Goal: Ask a question: Seek information or help from site administrators or community

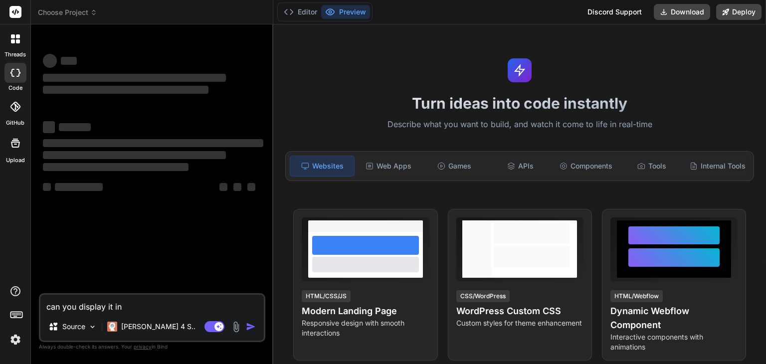
click at [16, 337] on img at bounding box center [15, 339] width 17 height 17
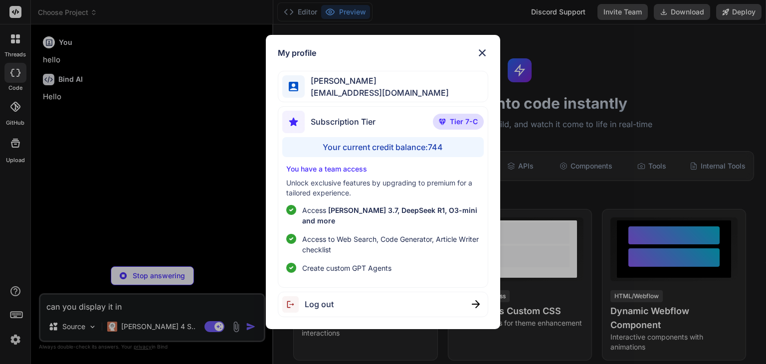
click at [11, 40] on div "My profile madhavi kond [EMAIL_ADDRESS][DOMAIN_NAME] Subscription Tier Tier 7-C…" at bounding box center [383, 182] width 766 height 364
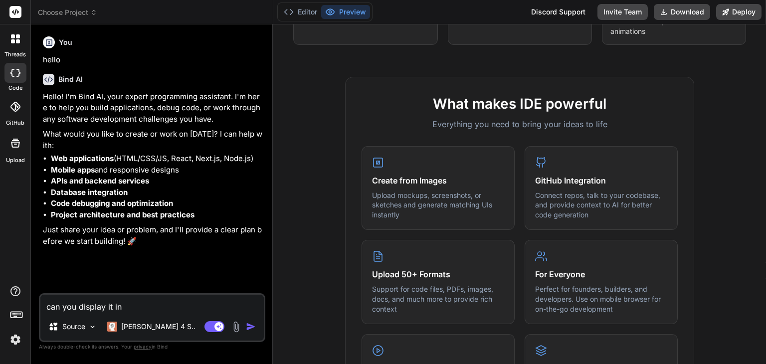
scroll to position [616, 0]
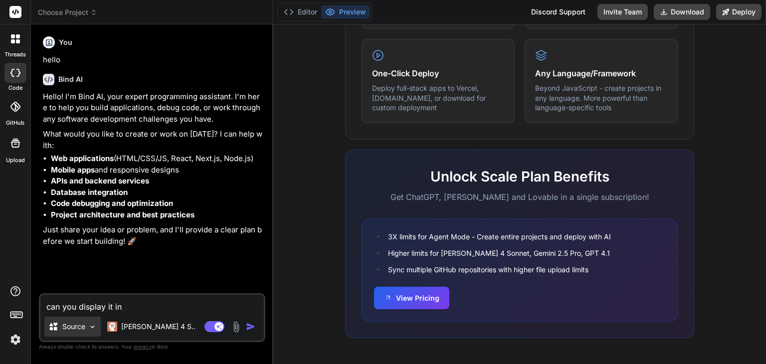
click at [72, 317] on div "Source" at bounding box center [72, 327] width 56 height 20
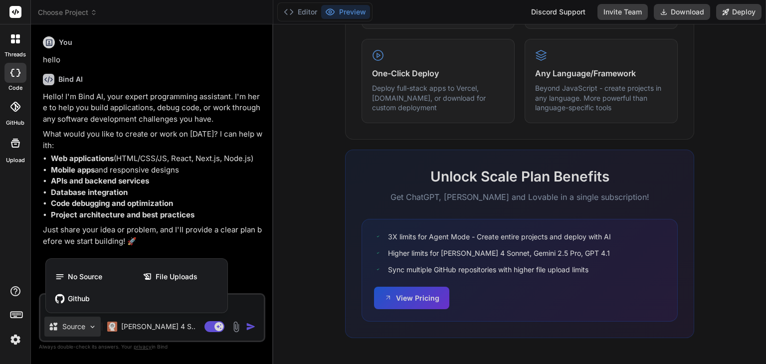
click at [7, 258] on div "threads code GitHub Upload" at bounding box center [15, 182] width 31 height 364
click at [85, 10] on div at bounding box center [383, 182] width 766 height 364
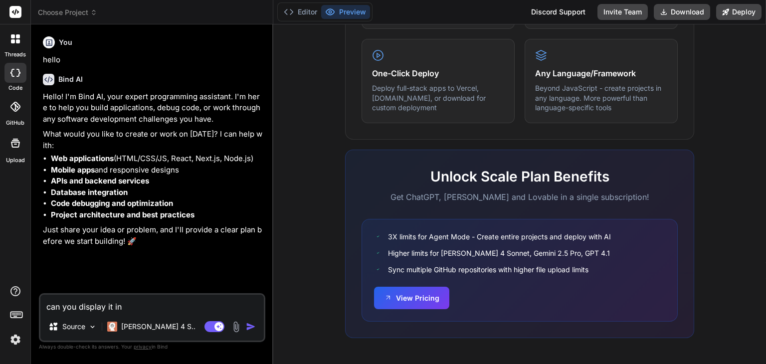
click at [94, 14] on icon at bounding box center [93, 13] width 3 height 1
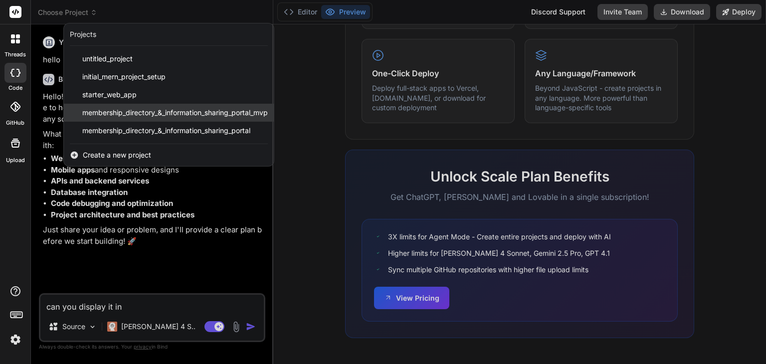
click at [128, 115] on span "membership_directory_&_information_sharing_portal_mvp" at bounding box center [174, 113] width 185 height 10
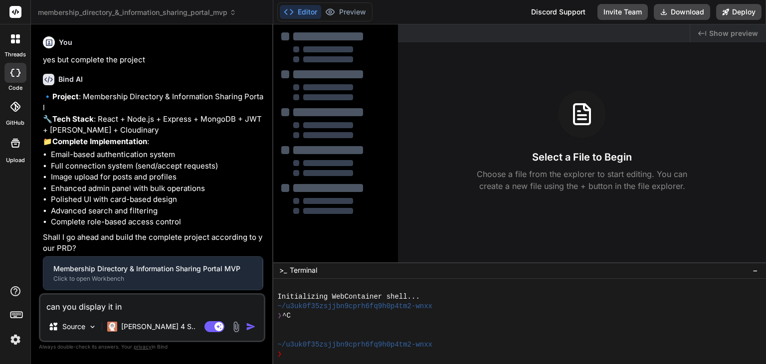
type textarea "x"
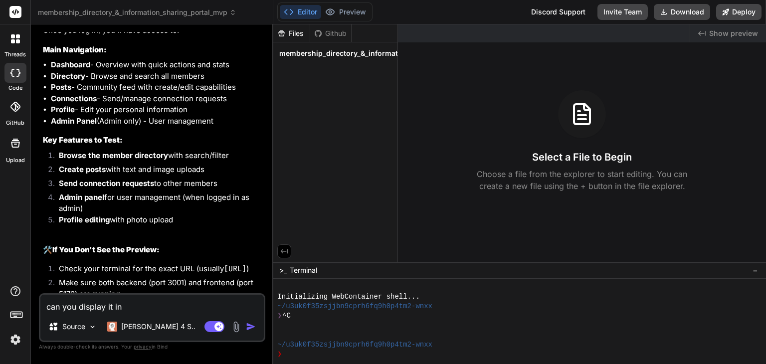
scroll to position [2472, 0]
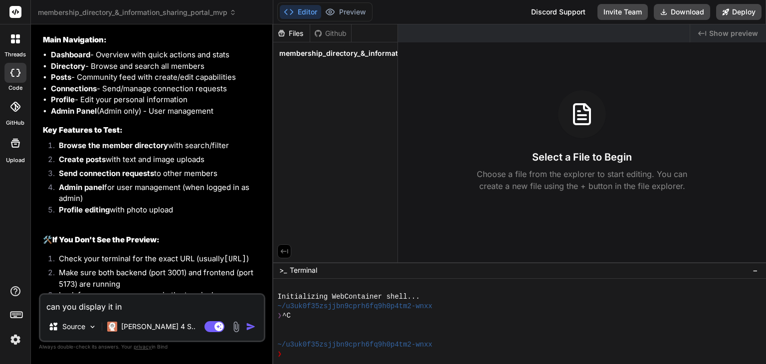
click at [163, 301] on textarea "can you display it in" at bounding box center [151, 304] width 223 height 18
click at [121, 300] on textarea "can you display it in" at bounding box center [151, 304] width 223 height 18
type textarea "can you display it inc"
type textarea "x"
type textarea "can you display it inca"
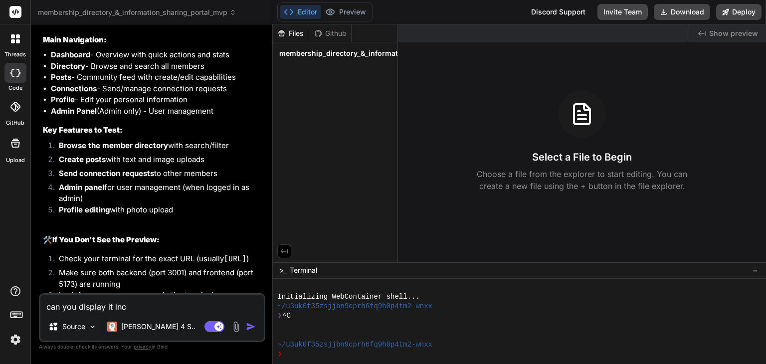
type textarea "x"
type textarea "can you display it inc"
type textarea "x"
type textarea "can you display it in"
type textarea "x"
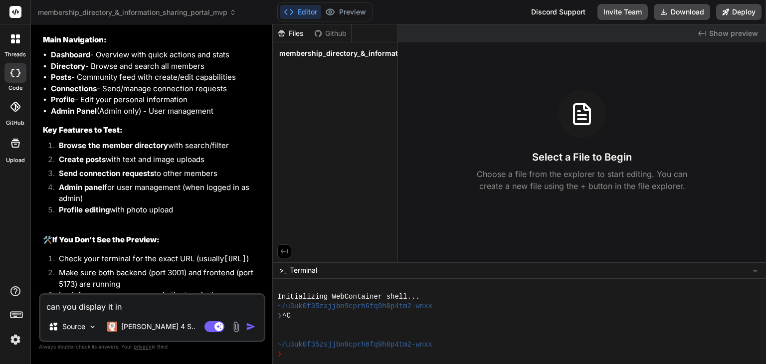
type textarea "can you display it i"
type textarea "x"
type textarea "can you display it"
type textarea "x"
type textarea "can you display it"
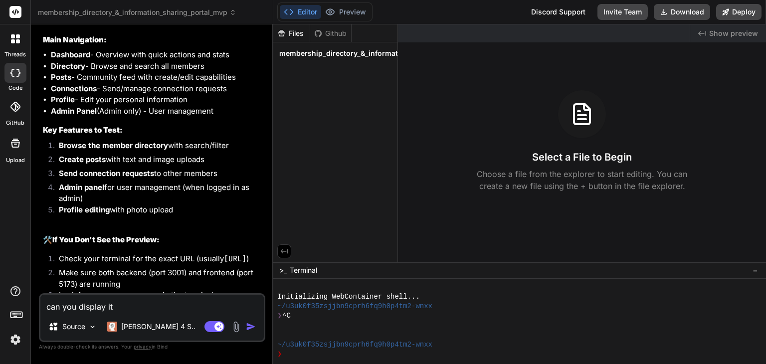
type textarea "x"
type textarea "can you display i"
type textarea "x"
type textarea "can you display"
type textarea "x"
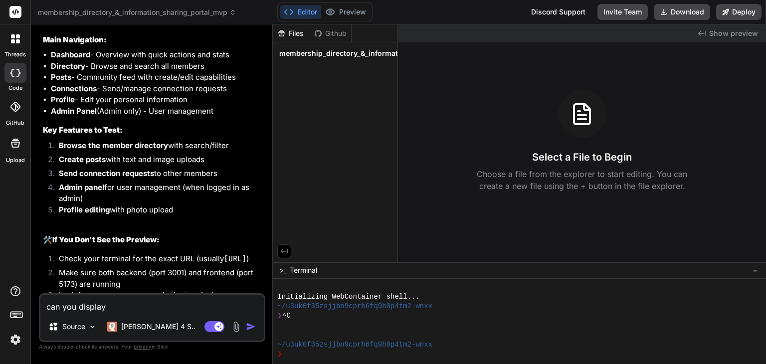
type textarea "can you display"
type textarea "x"
type textarea "can you displa"
type textarea "x"
type textarea "can you displ"
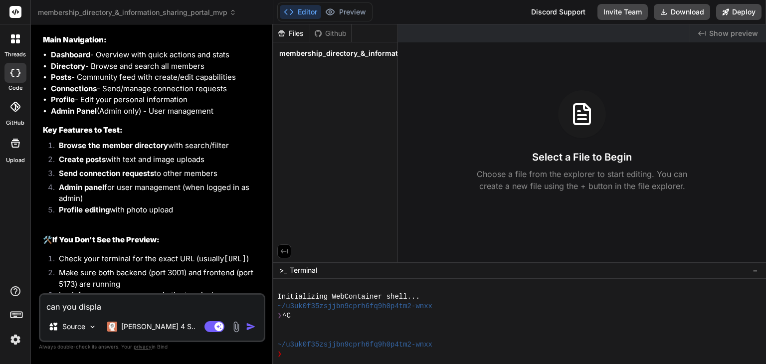
type textarea "x"
type textarea "can you disp"
type textarea "x"
type textarea "can you dis"
type textarea "x"
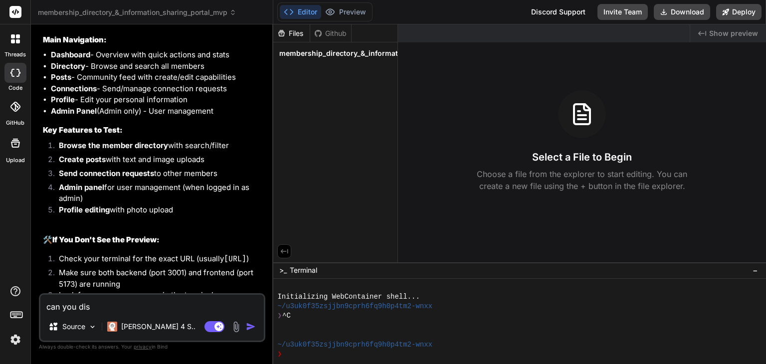
type textarea "can you di"
type textarea "x"
type textarea "can you d"
type textarea "x"
type textarea "can you"
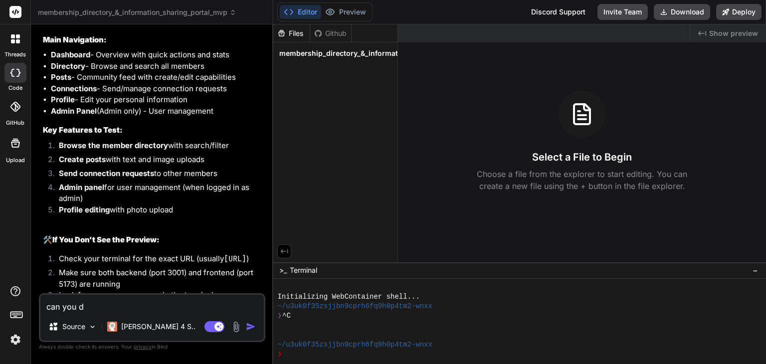
type textarea "x"
type textarea "can you s"
type textarea "x"
type textarea "can you sh"
type textarea "x"
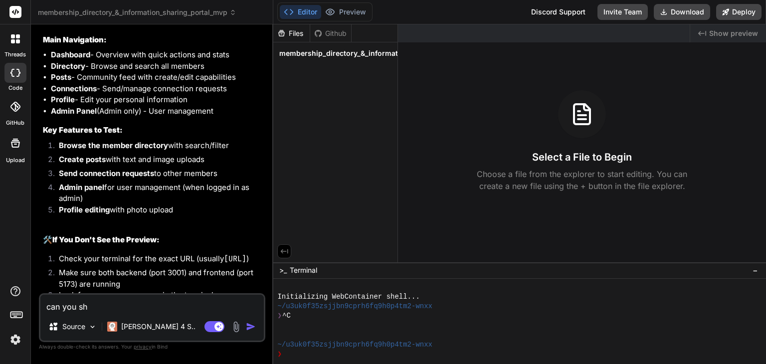
type textarea "can you sho"
type textarea "x"
type textarea "can you show"
type textarea "x"
type textarea "can you show"
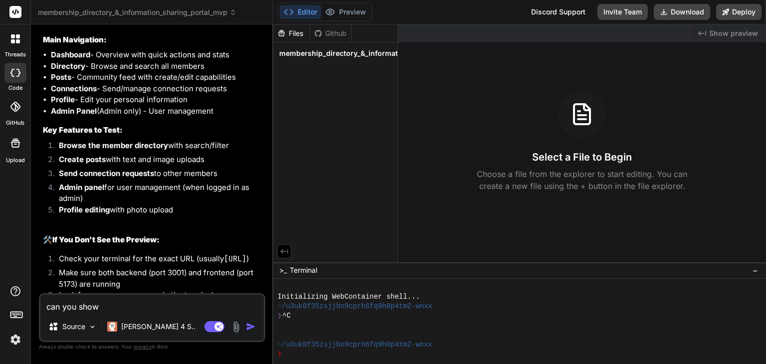
type textarea "x"
type textarea "can you show t"
type textarea "x"
type textarea "can you show th"
type textarea "x"
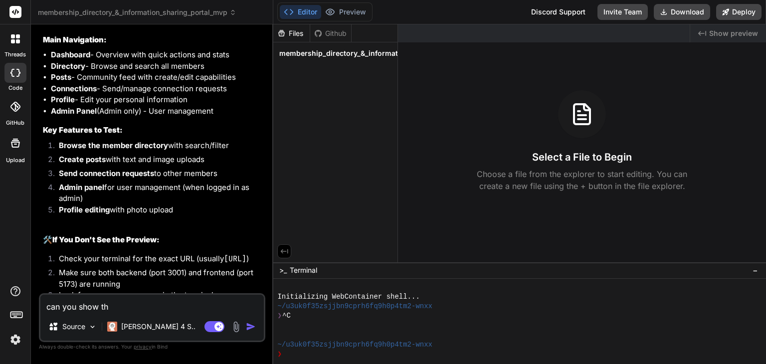
type textarea "can you show the"
type textarea "x"
type textarea "can you show the"
type textarea "x"
type textarea "can you show the c"
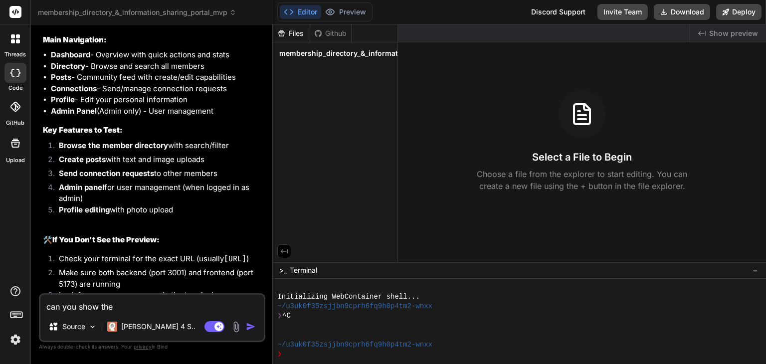
type textarea "x"
type textarea "can you show the co"
type textarea "x"
type textarea "can you show the cod"
type textarea "x"
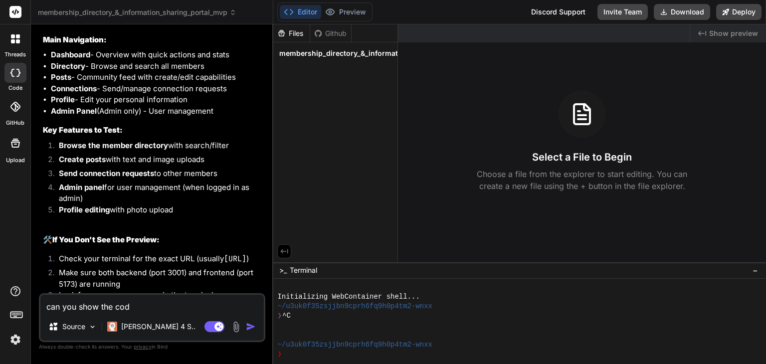
type textarea "can you show the code"
type textarea "x"
type textarea "can you show the code"
type textarea "x"
type textarea "can you show the code a"
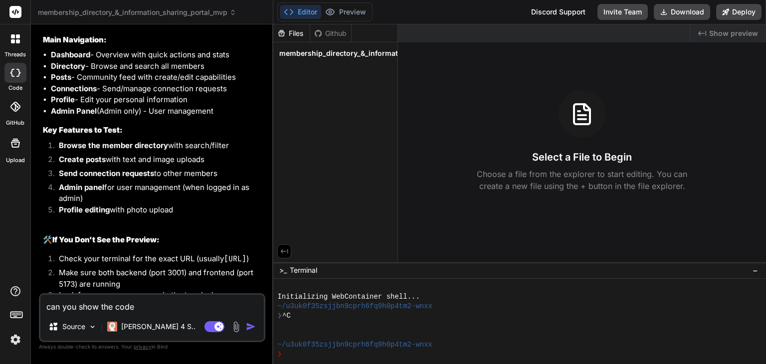
type textarea "x"
type textarea "can you show the code an"
type textarea "x"
type textarea "can you show the code and"
type textarea "x"
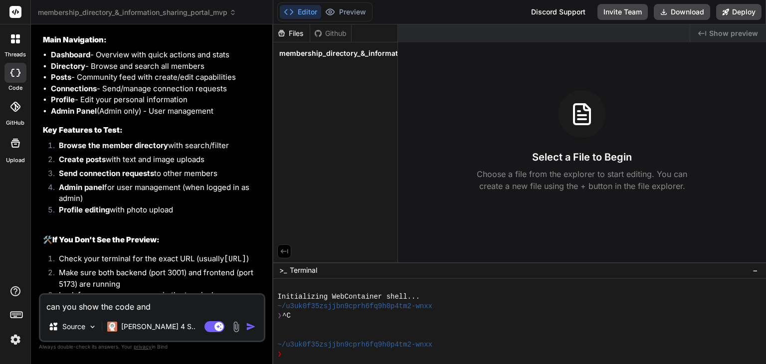
type textarea "can you show the code and"
type textarea "x"
type textarea "can you show the code and c"
type textarea "x"
type textarea "can you show the code and co"
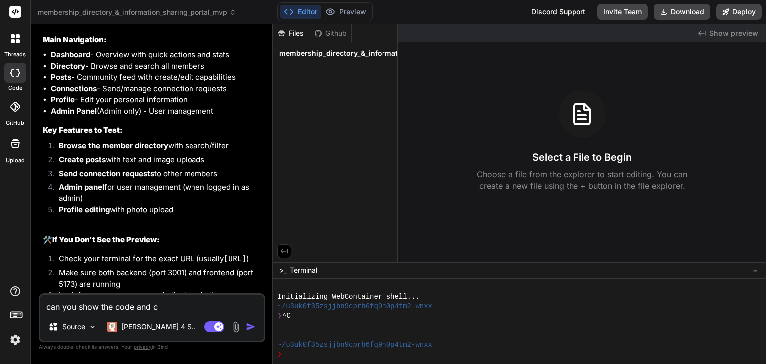
type textarea "x"
type textarea "can you show the code and cop"
type textarea "x"
type textarea "can you show the code and copl"
type textarea "x"
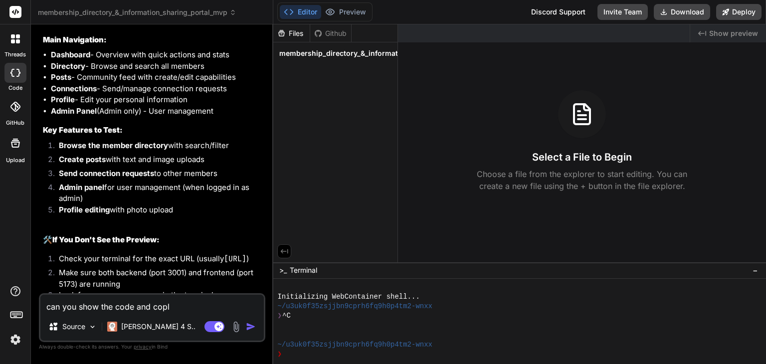
type textarea "can you show the code and cop"
type textarea "x"
type textarea "can you show the code and co"
type textarea "x"
type textarea "can you show the code and com"
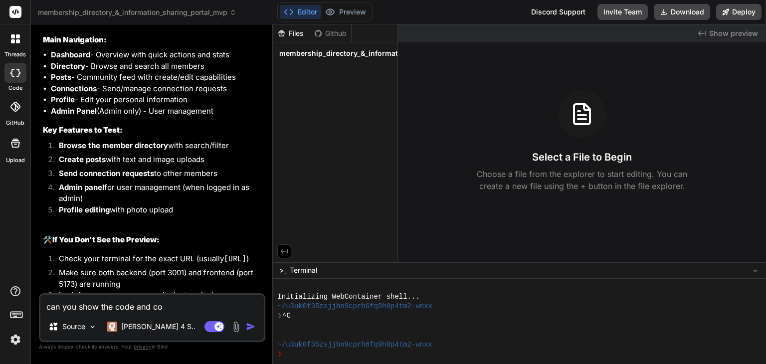
type textarea "x"
type textarea "can you show the code and comp"
type textarea "x"
type textarea "can you show the code and compl"
type textarea "x"
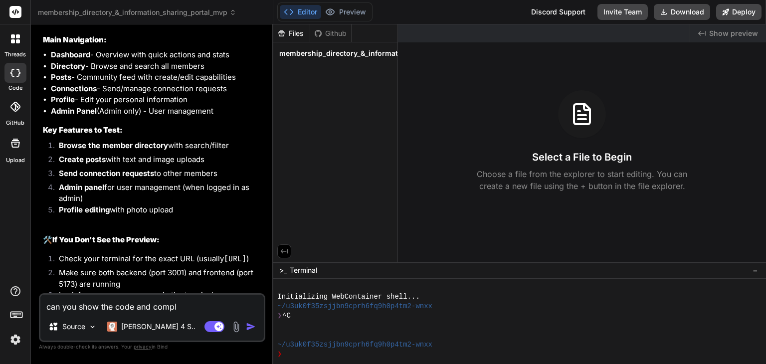
type textarea "can you show the code and comple"
type textarea "x"
type textarea "can you show the code and complet"
type textarea "x"
type textarea "can you show the code and complete"
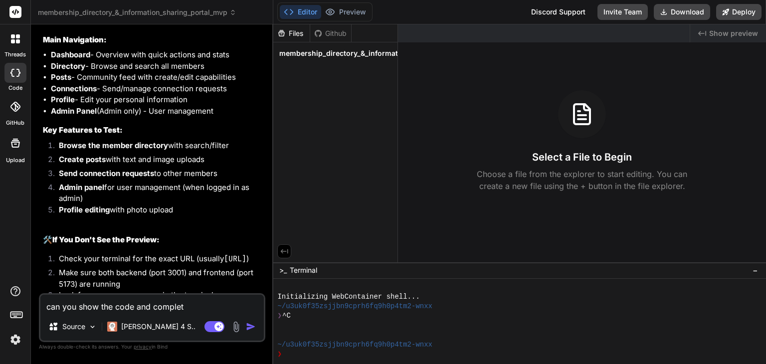
type textarea "x"
type textarea "can you show the code and complete"
type textarea "x"
type textarea "can you show the code and complete t"
type textarea "x"
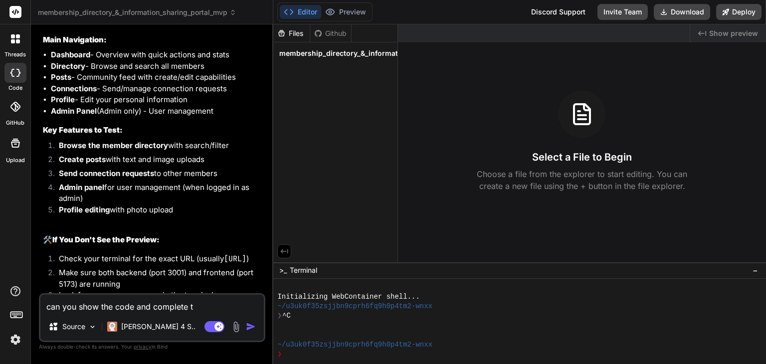
type textarea "can you show the code and complete ti"
type textarea "x"
type textarea "can you show the code and complete tis"
type textarea "x"
type textarea "can you show the code and complete tis"
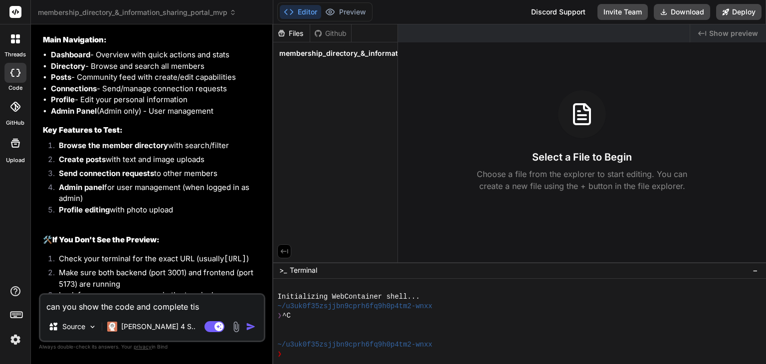
type textarea "x"
type textarea "can you show the code and complete tis p"
type textarea "x"
type textarea "can you show the code and complete tis pr"
type textarea "x"
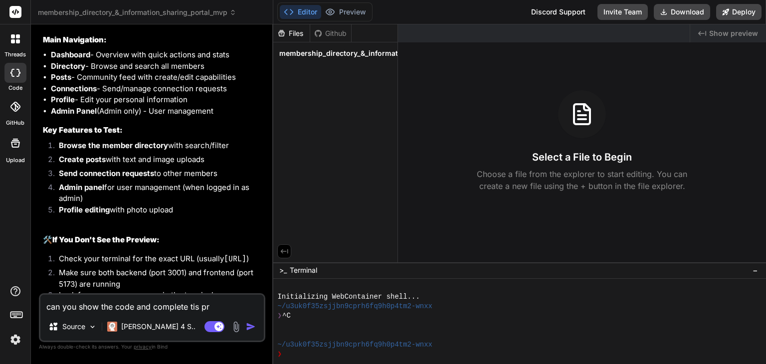
type textarea "can you show the code and complete tis pro"
type textarea "x"
type textarea "can you show the code and complete tis proj"
type textarea "x"
type textarea "can you show the code and complete tis proje"
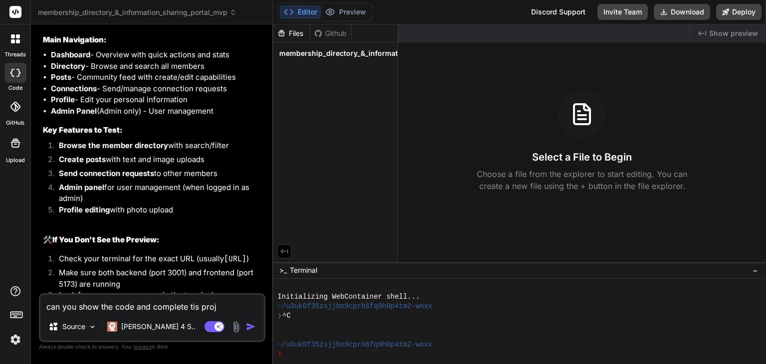
type textarea "x"
type textarea "can you show the code and complete tis projec"
type textarea "x"
type textarea "can you show the code and complete tis project"
type textarea "x"
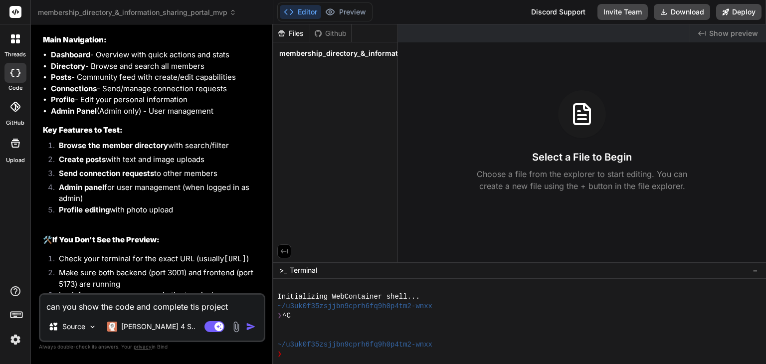
type textarea "can you show the code and complete tis project"
click at [201, 46] on h3 "Main Navigation:" at bounding box center [153, 39] width 220 height 11
click at [251, 329] on img "button" at bounding box center [251, 326] width 10 height 10
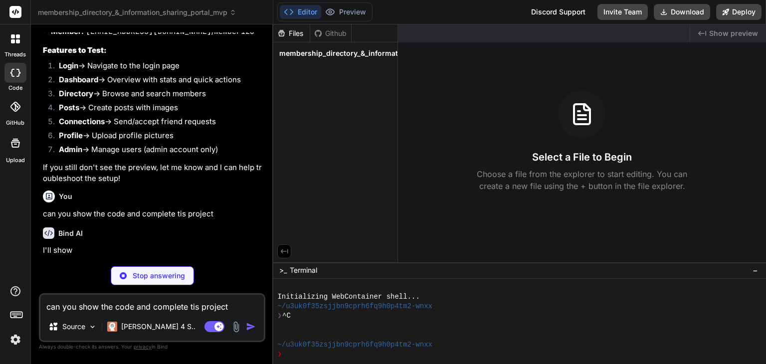
scroll to position [5425, 0]
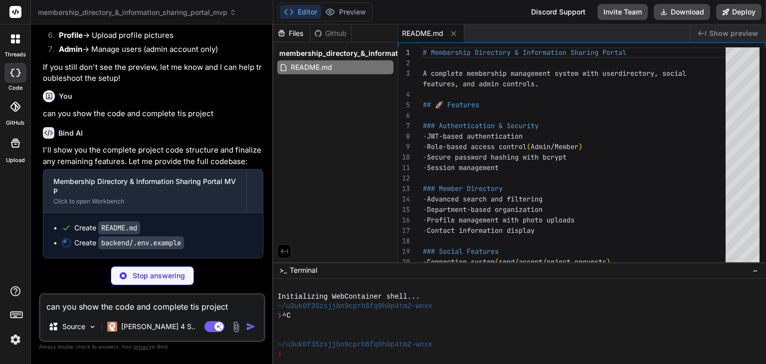
type textarea "x"
type textarea "EMAIL_USER=[EMAIL_ADDRESS][DOMAIN_NAME] EMAIL_PASS=your_app_password"
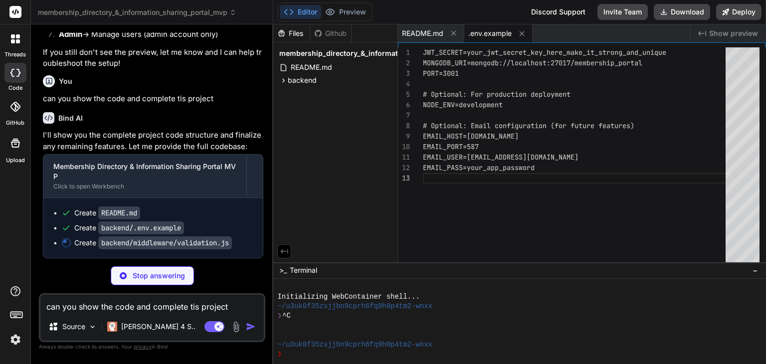
type textarea "x"
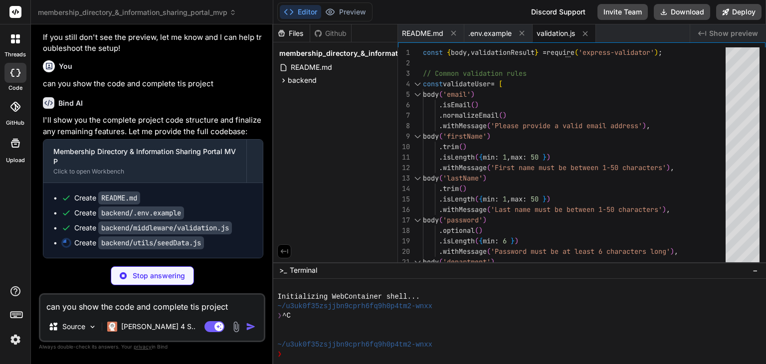
type textarea "x"
type textarea "}; module.exports = { seedDatabase };"
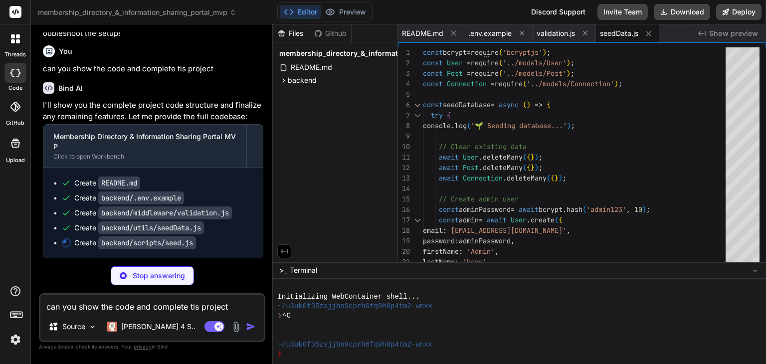
type textarea "x"
type textarea "} }; runSeed();"
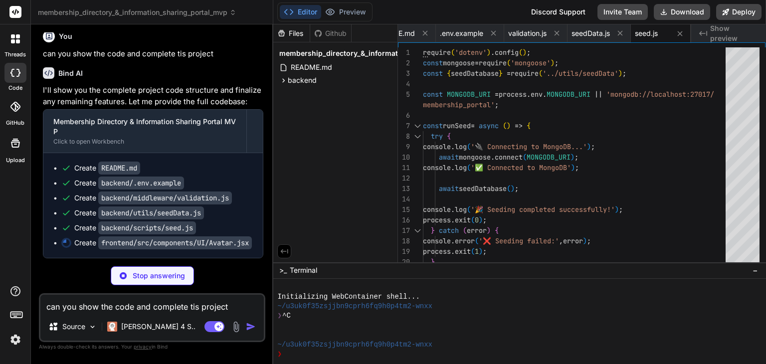
type textarea "x"
type textarea "{initials || '?'} </div> ); } export default Avatar;"
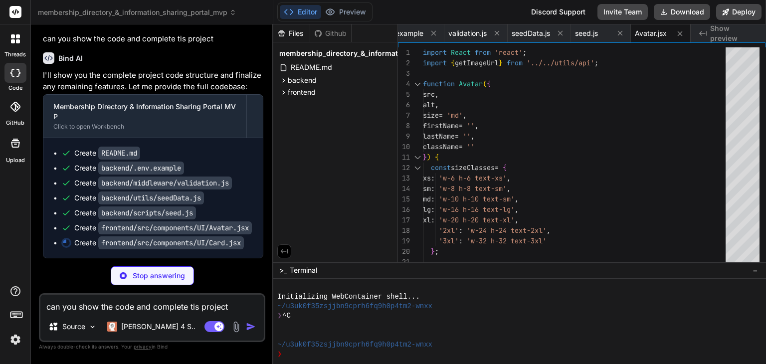
type textarea "x"
type textarea "return ( <div className={`${baseClasses} ${hoverClasses} ${className}`}> {child…"
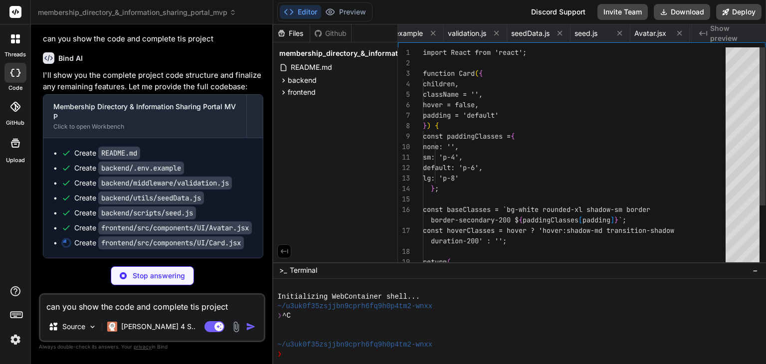
scroll to position [0, 149]
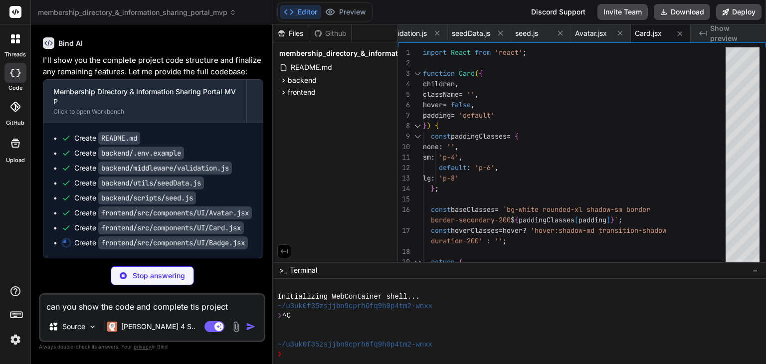
type textarea "x"
type textarea "</span> ); } export default Badge;"
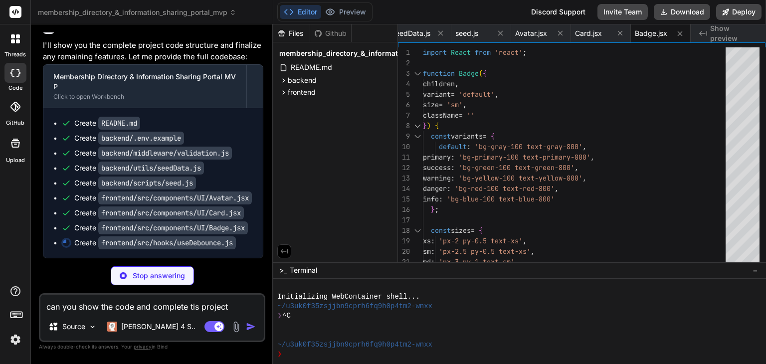
type textarea "x"
type textarea "return () => { clearTimeout(handler); }; }, [value, delay]); return debouncedVa…"
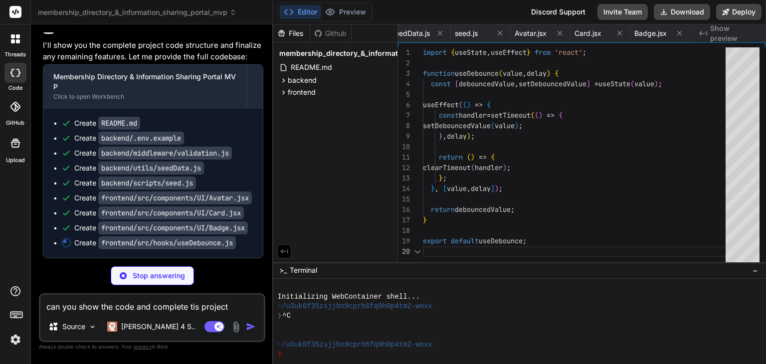
scroll to position [0, 287]
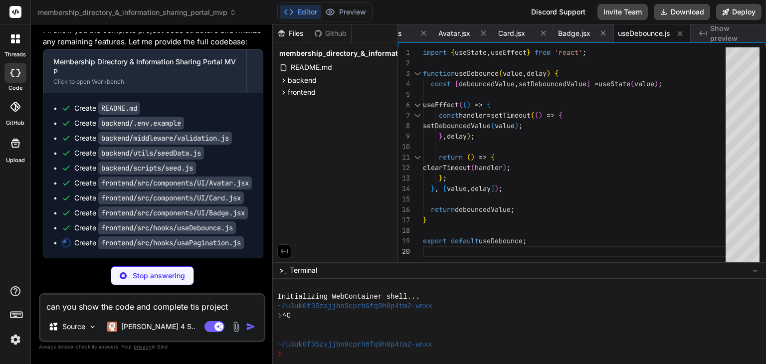
type textarea "x"
type textarea "}; } export default usePagination;"
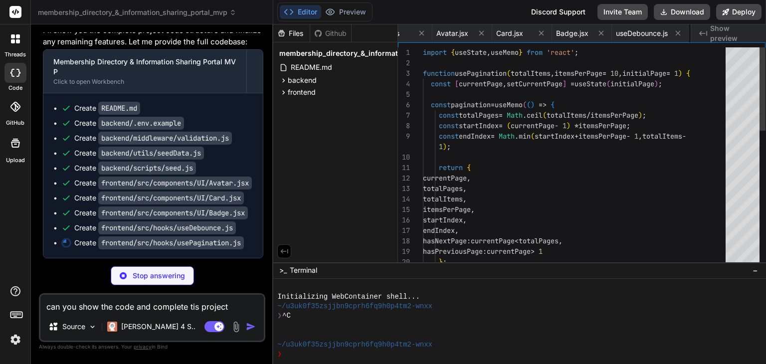
scroll to position [0, 365]
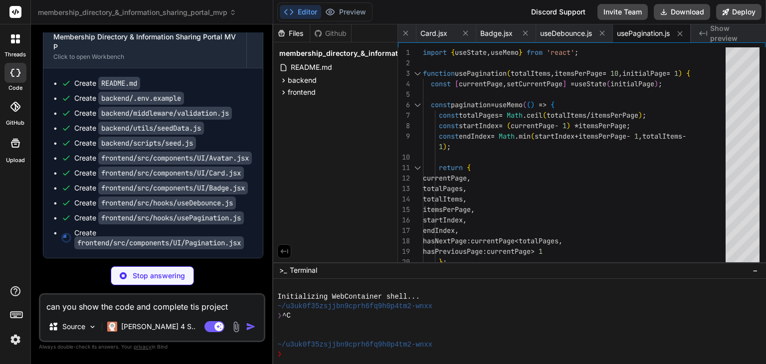
type textarea "x"
type textarea "</div> ); } export default Pagination;"
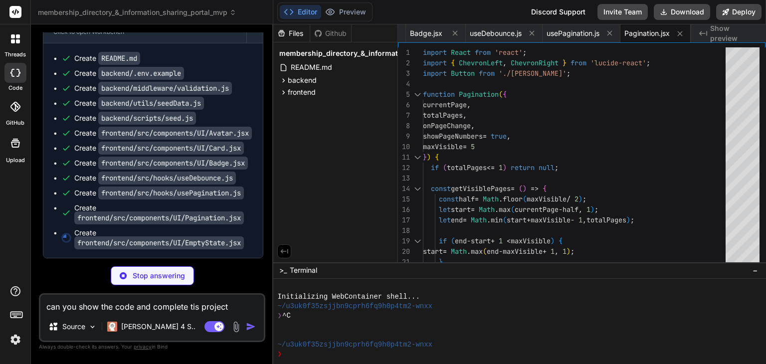
type textarea "x"
type textarea "</div> ); } export default EmptyState;"
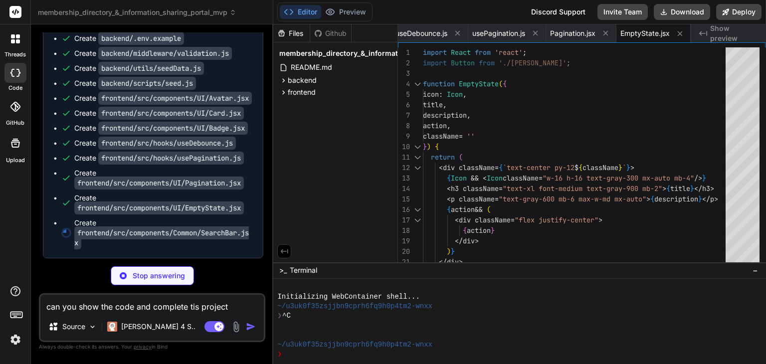
type textarea "x"
type textarea "} export default SearchBar;"
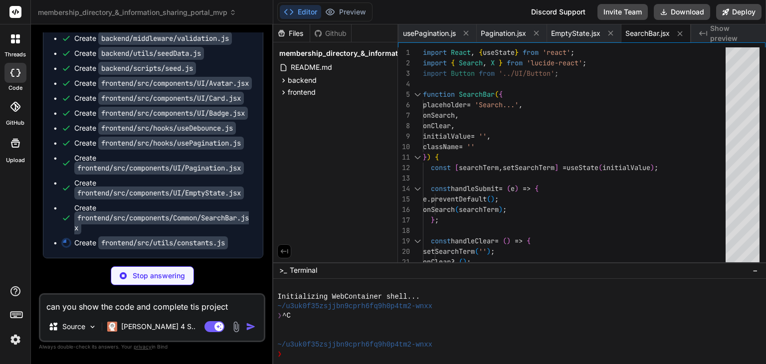
type textarea "x"
type textarea "// Local Storage Keys export const STORAGE_KEYS = { TOKEN: 'token', USER: 'user…"
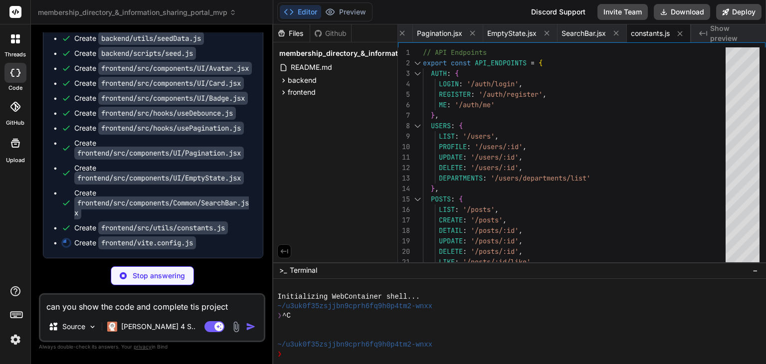
type textarea "x"
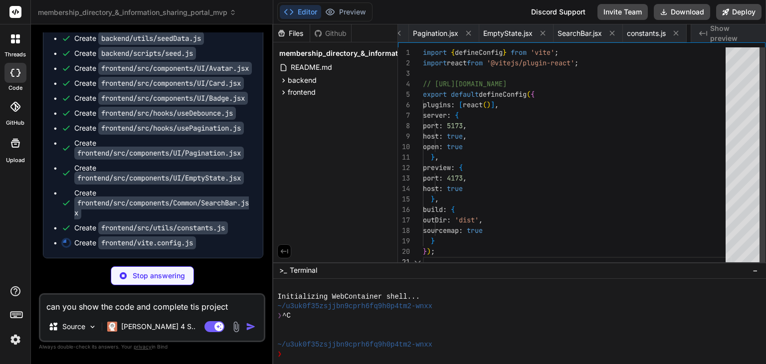
scroll to position [0, 711]
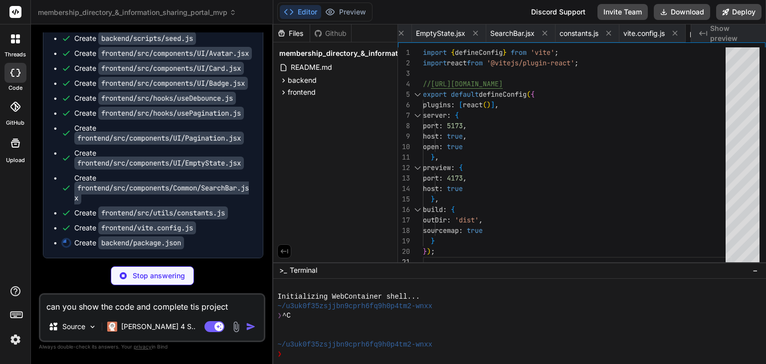
type textarea "x"
type textarea ""node": ">=16.0.0" } }"
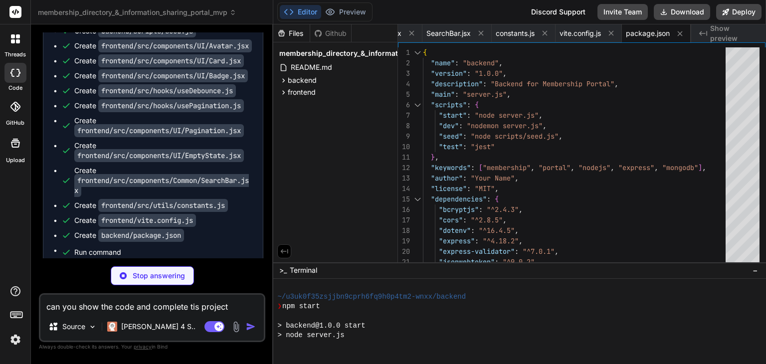
scroll to position [593, 0]
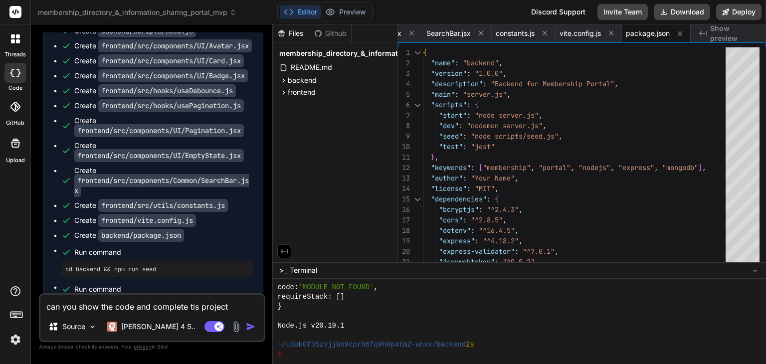
type textarea "x"
